Goal: Task Accomplishment & Management: Use online tool/utility

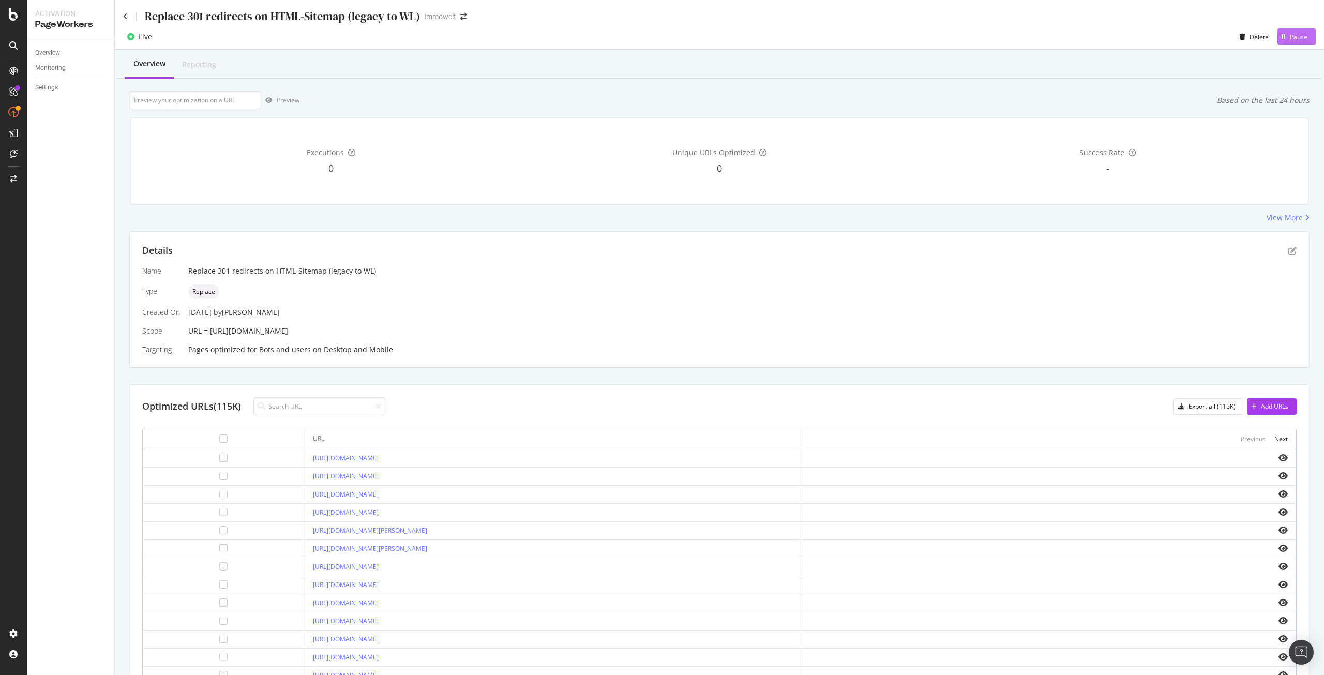
click at [1290, 38] on div "Pause" at bounding box center [1299, 37] width 18 height 9
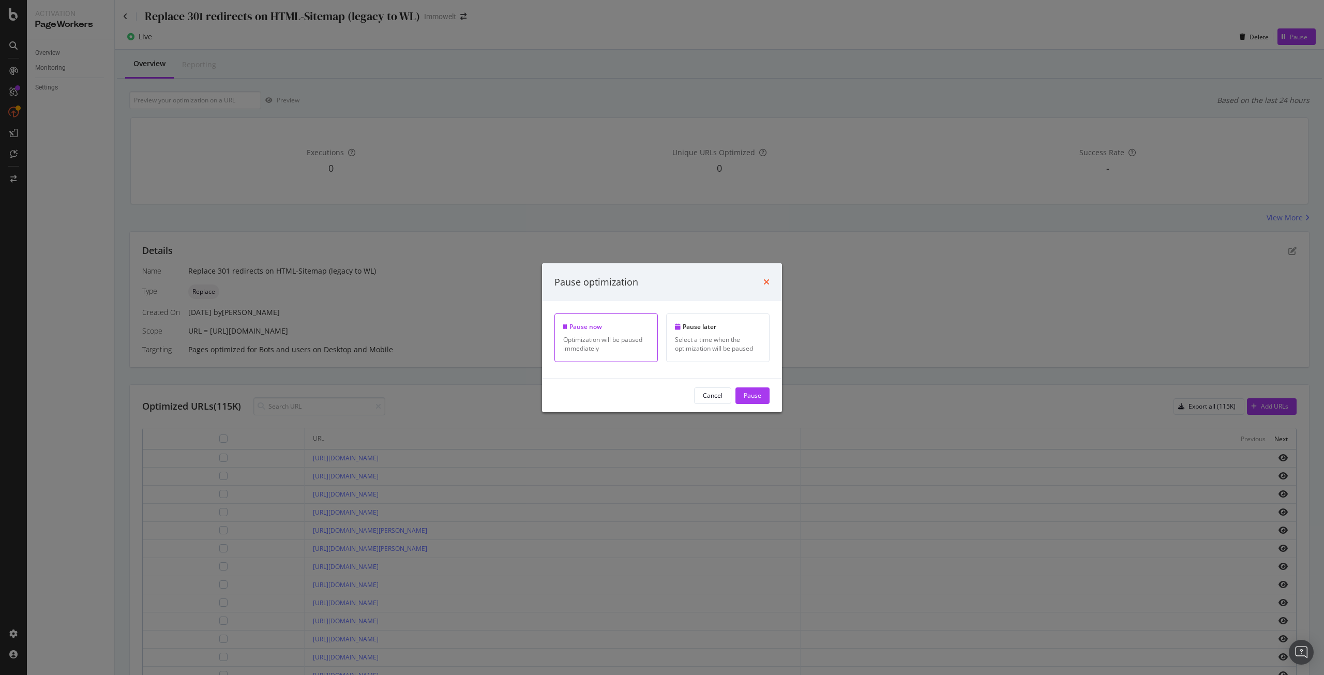
click at [766, 284] on icon "times" at bounding box center [766, 282] width 6 height 8
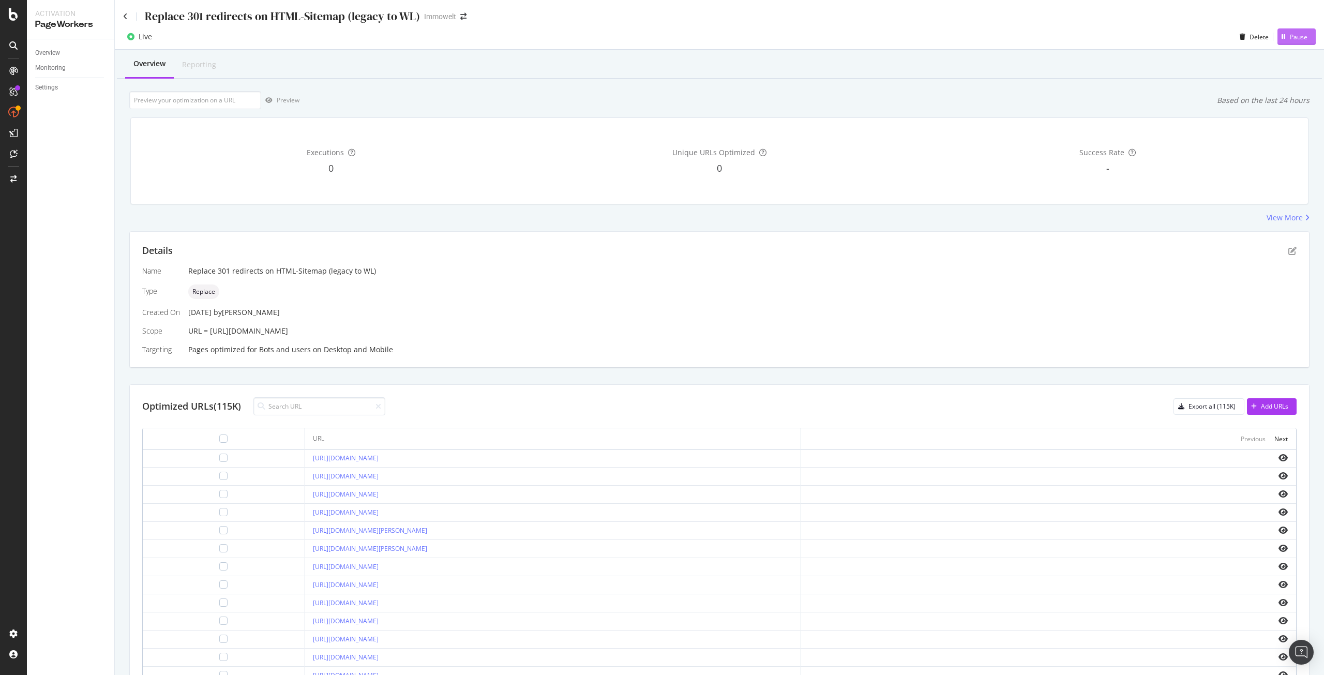
click at [1281, 32] on div "Pause" at bounding box center [1292, 37] width 30 height 16
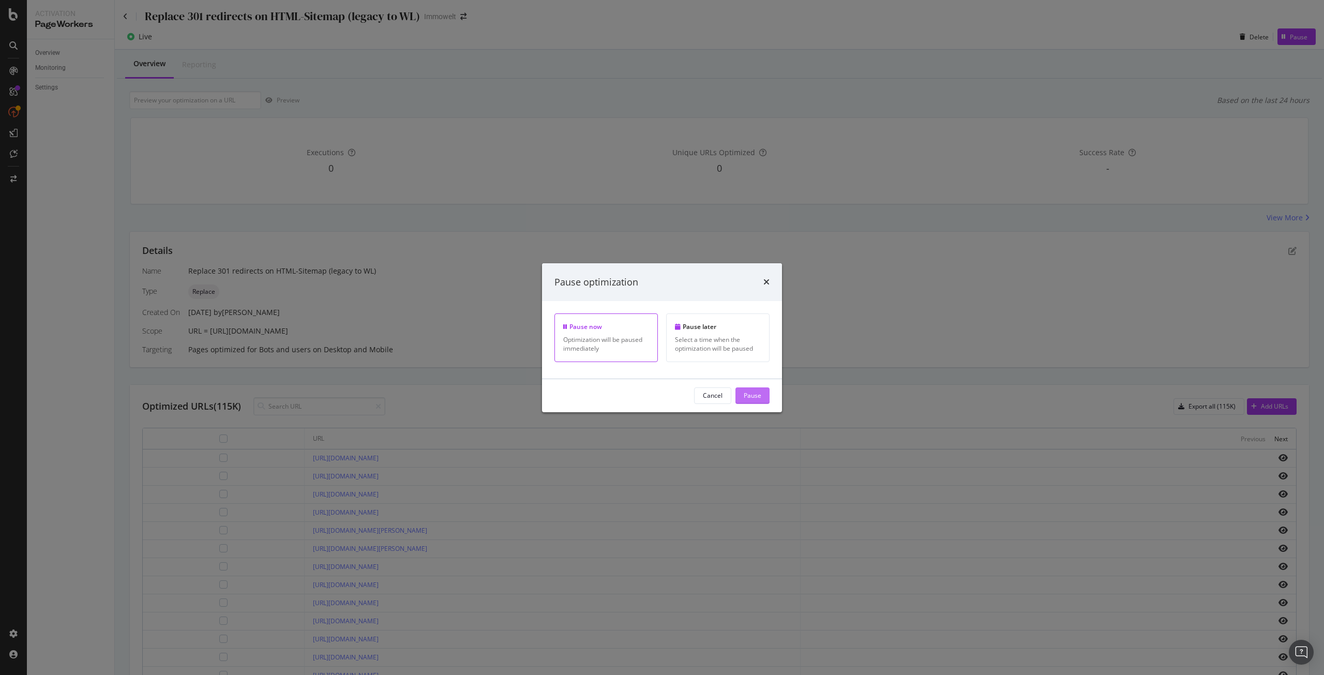
click at [747, 397] on div "Pause" at bounding box center [753, 395] width 18 height 9
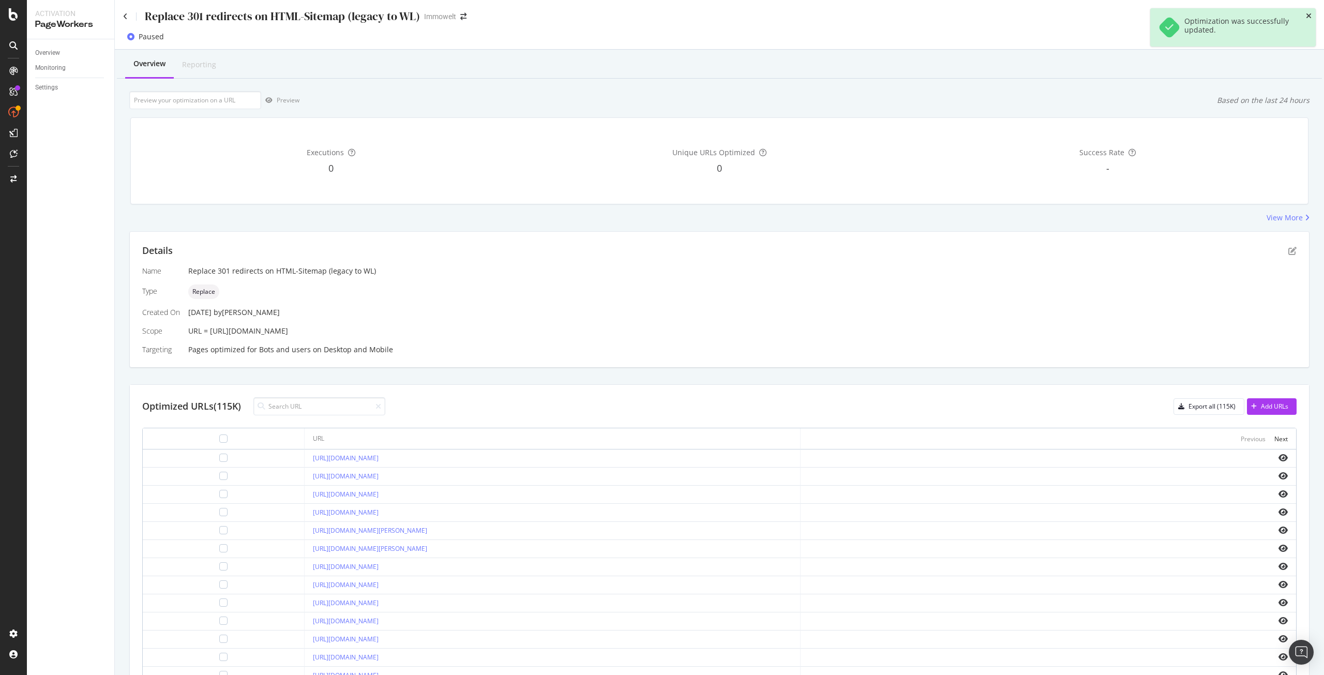
click at [1308, 14] on icon "close toast" at bounding box center [1309, 15] width 6 height 7
click at [1291, 36] on div "Activate" at bounding box center [1295, 37] width 23 height 9
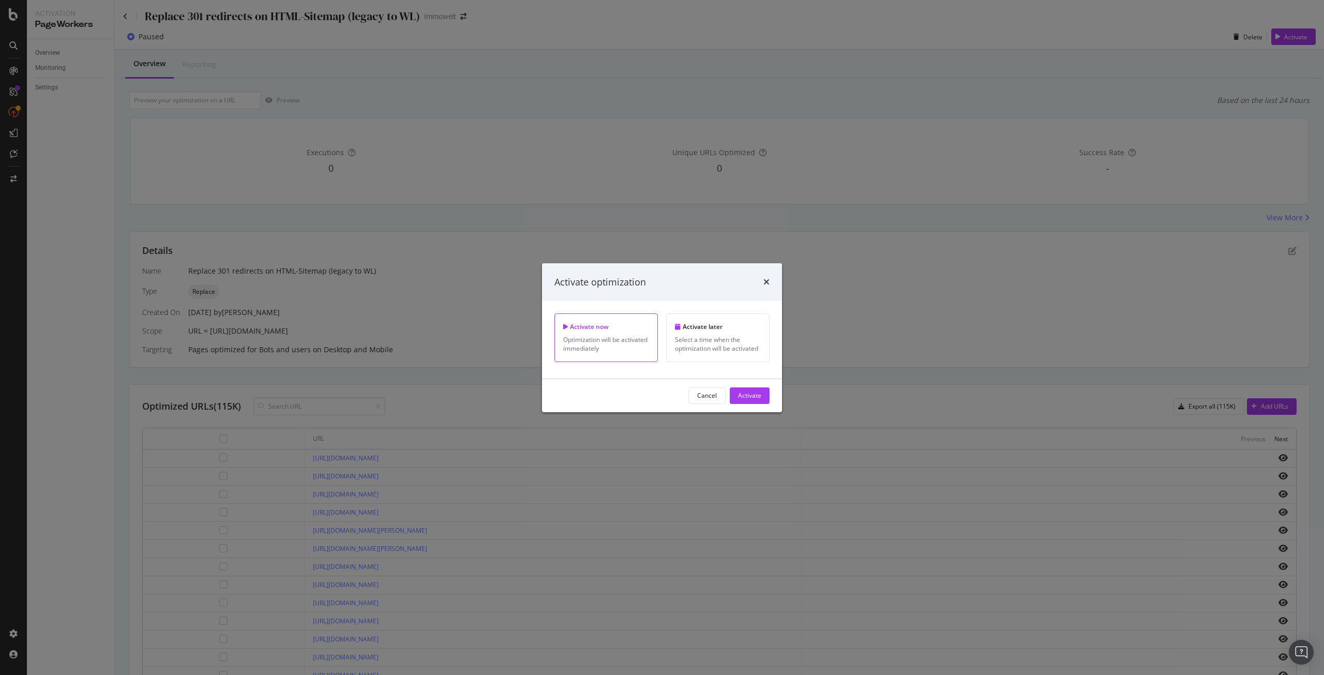
click at [595, 344] on div "Optimization will be activated immediately" at bounding box center [606, 344] width 86 height 18
click at [746, 397] on div "Activate" at bounding box center [749, 395] width 23 height 9
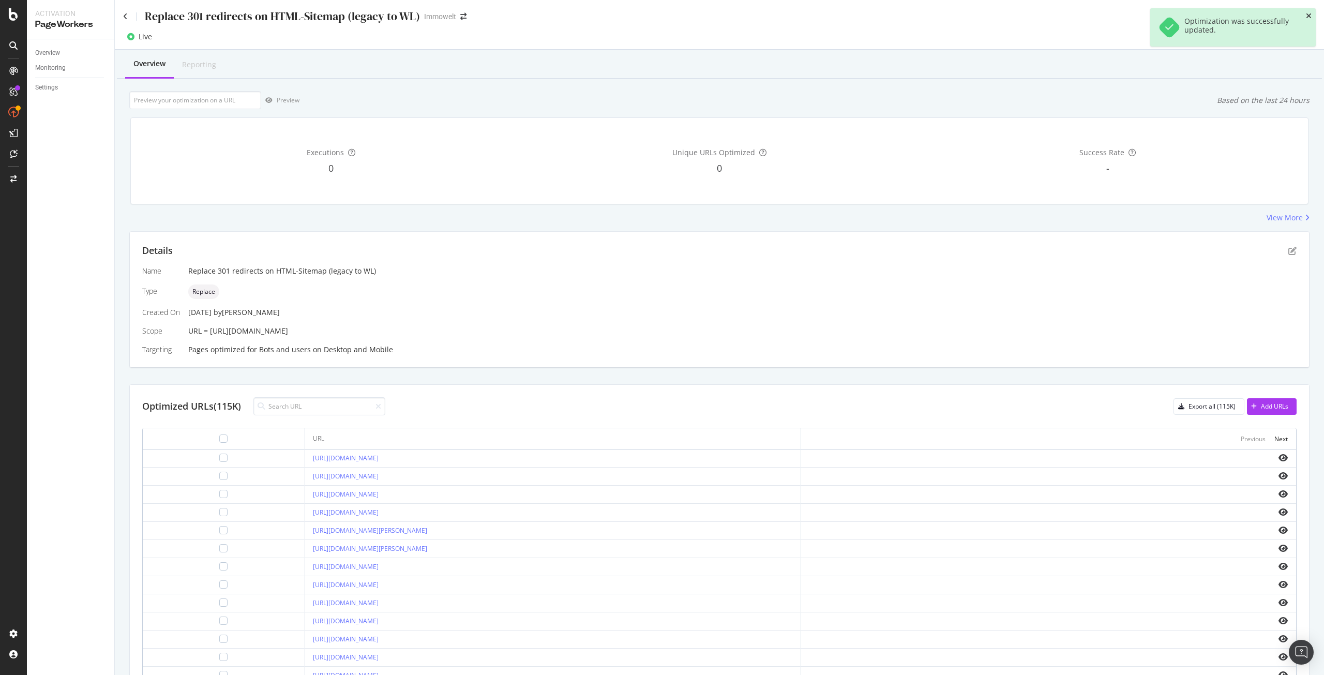
click at [1309, 16] on icon "close toast" at bounding box center [1309, 15] width 6 height 7
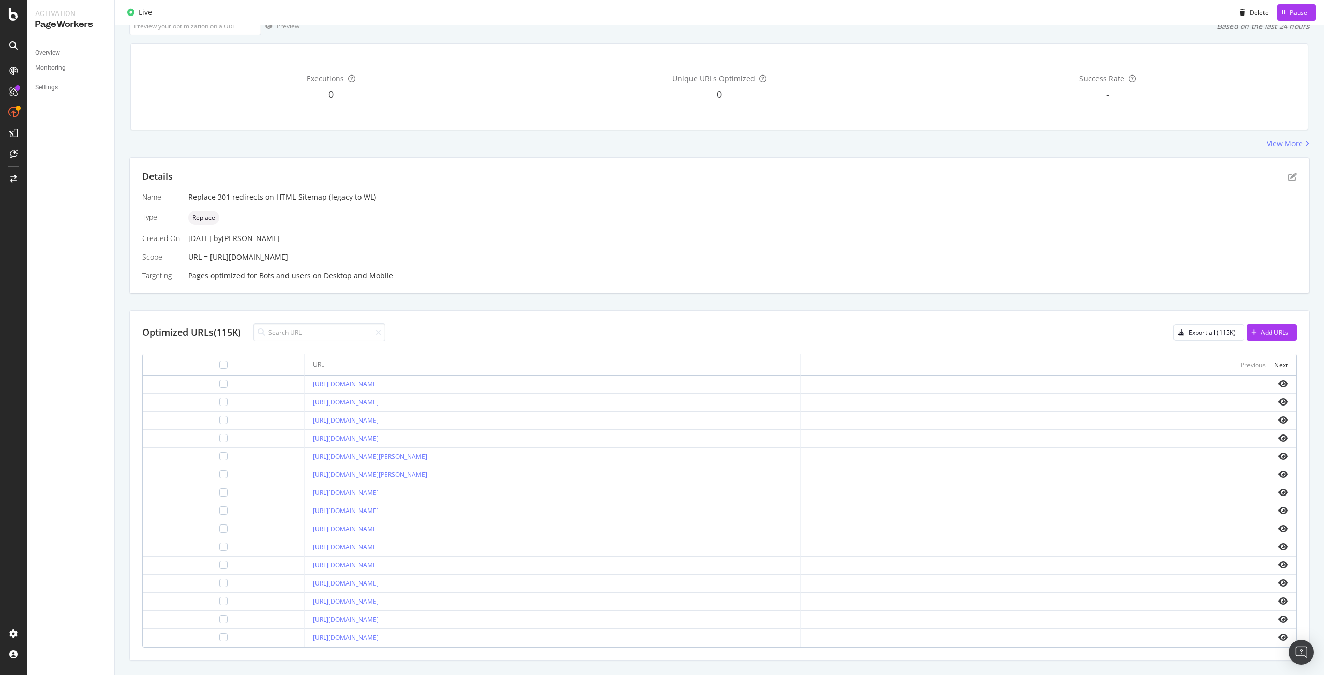
scroll to position [96, 0]
